Goal: Task Accomplishment & Management: Manage account settings

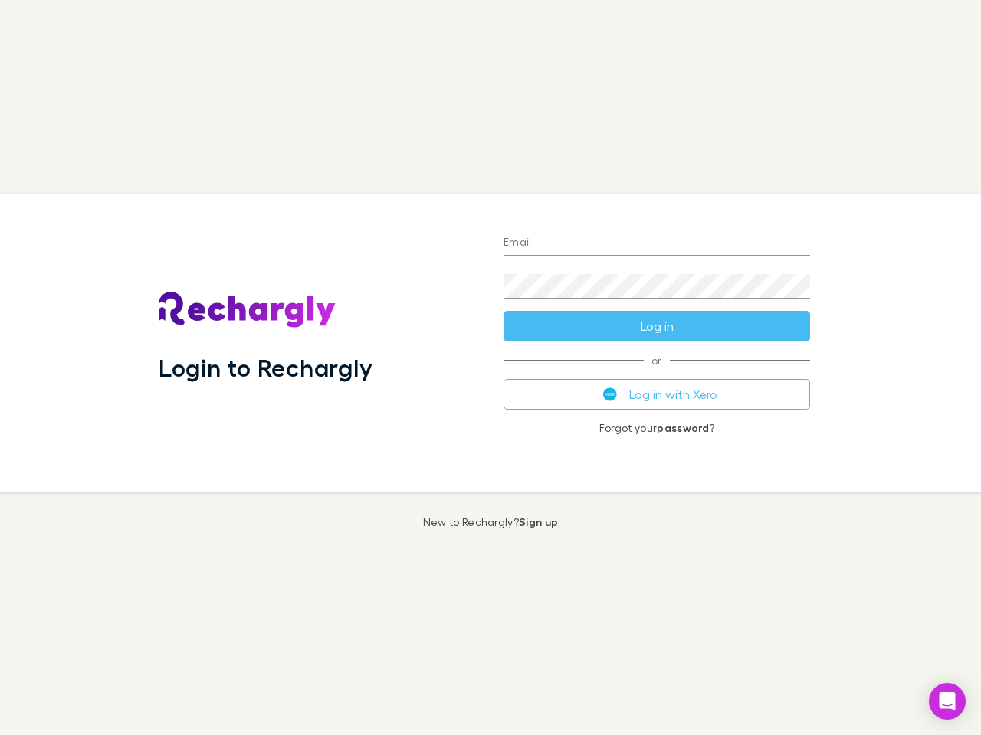
click at [490, 368] on div "Login to Rechargly" at bounding box center [318, 343] width 345 height 297
click at [657, 244] on input "Email" at bounding box center [656, 243] width 306 height 25
click at [657, 326] on form "Email Password Log in" at bounding box center [656, 280] width 306 height 123
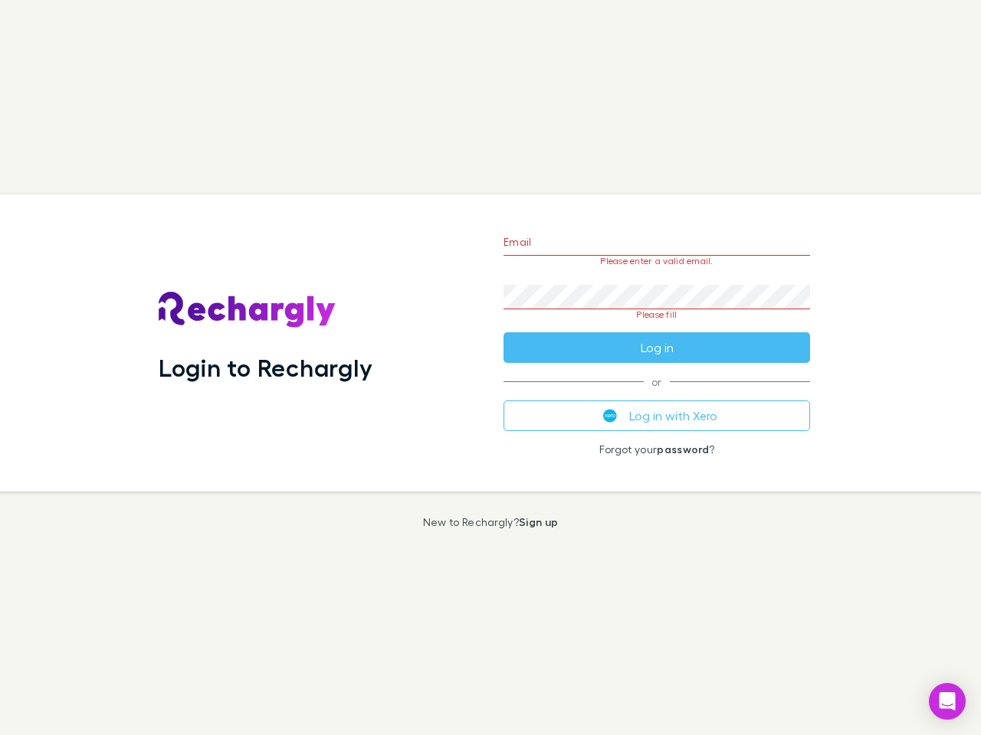
click at [657, 395] on div "Email Please enter a valid email. Password Please fill Log in or Log in with Xe…" at bounding box center [656, 343] width 331 height 297
click at [947, 702] on icon "Open Intercom Messenger" at bounding box center [947, 702] width 16 height 18
